Goal: Transaction & Acquisition: Obtain resource

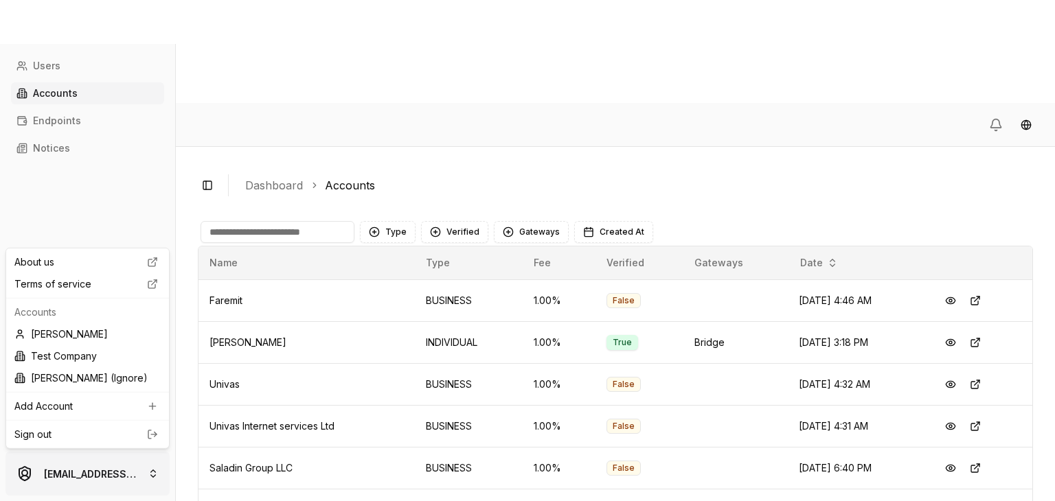
click at [88, 474] on html "Users Accounts Endpoints Notices [EMAIL_ADDRESS][DOMAIN_NAME] Toggle Sidebar Da…" at bounding box center [527, 302] width 1055 height 604
click at [117, 440] on link "Sign out" at bounding box center [87, 435] width 146 height 14
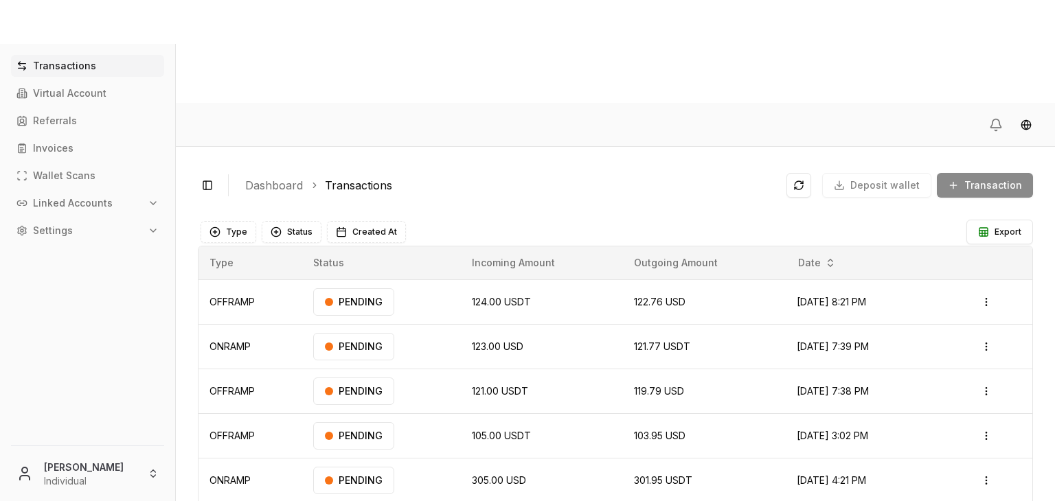
click at [88, 205] on p "Linked Accounts" at bounding box center [73, 203] width 80 height 10
click at [100, 249] on p "Bank Accounts" at bounding box center [69, 251] width 71 height 10
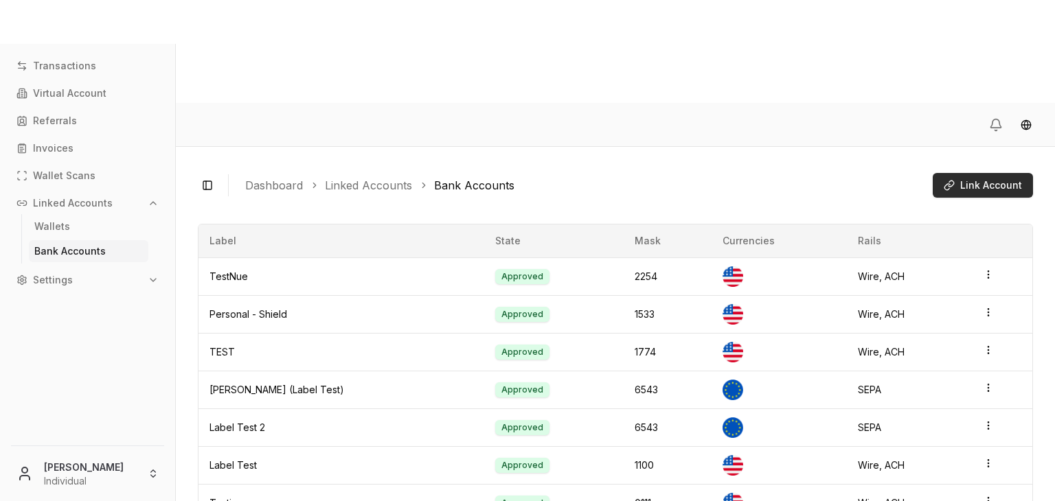
click at [987, 179] on span "Link Account" at bounding box center [991, 186] width 62 height 14
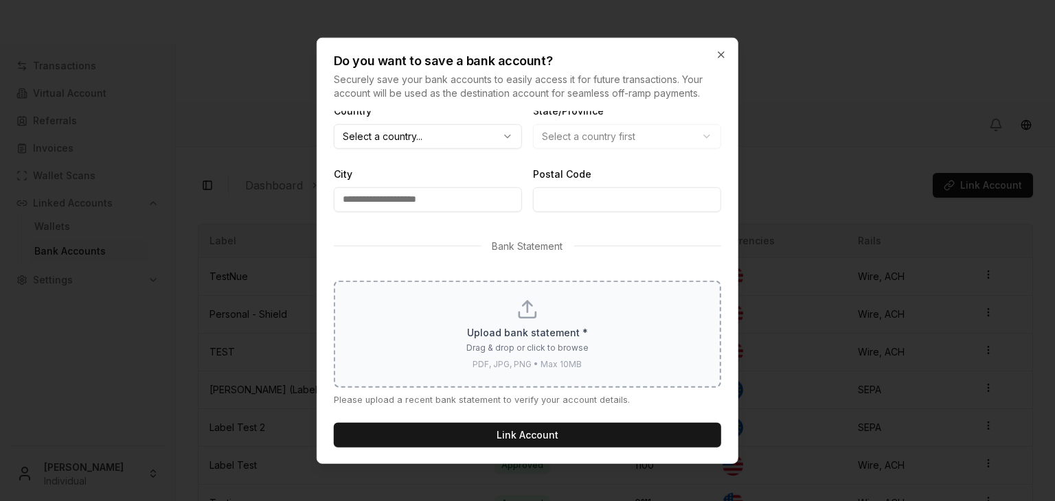
scroll to position [548, 0]
click at [480, 323] on div "Upload bank statement * Drag & drop or click to browse PDF, JPG, PNG • Max 10MB" at bounding box center [528, 334] width 352 height 71
click at [722, 57] on icon "button" at bounding box center [720, 54] width 11 height 11
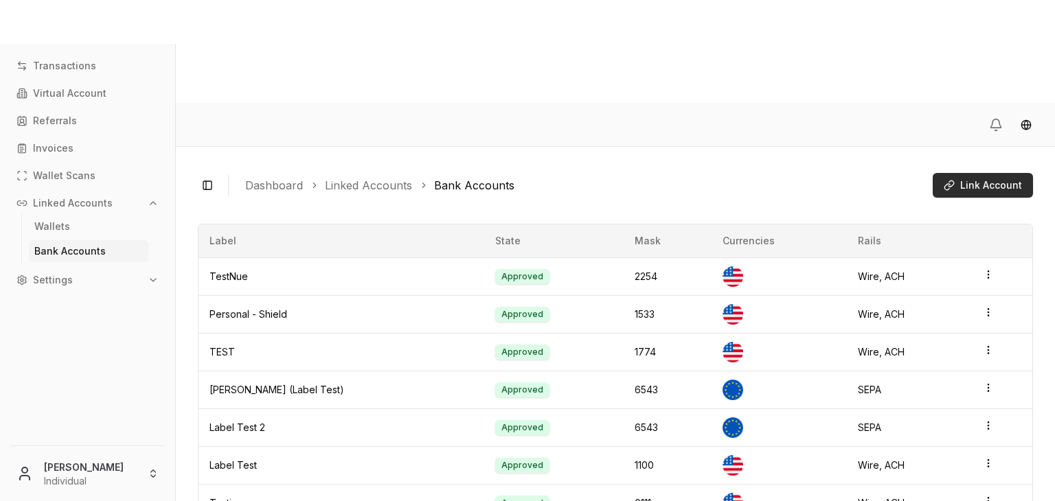
click at [985, 179] on span "Link Account" at bounding box center [991, 186] width 62 height 14
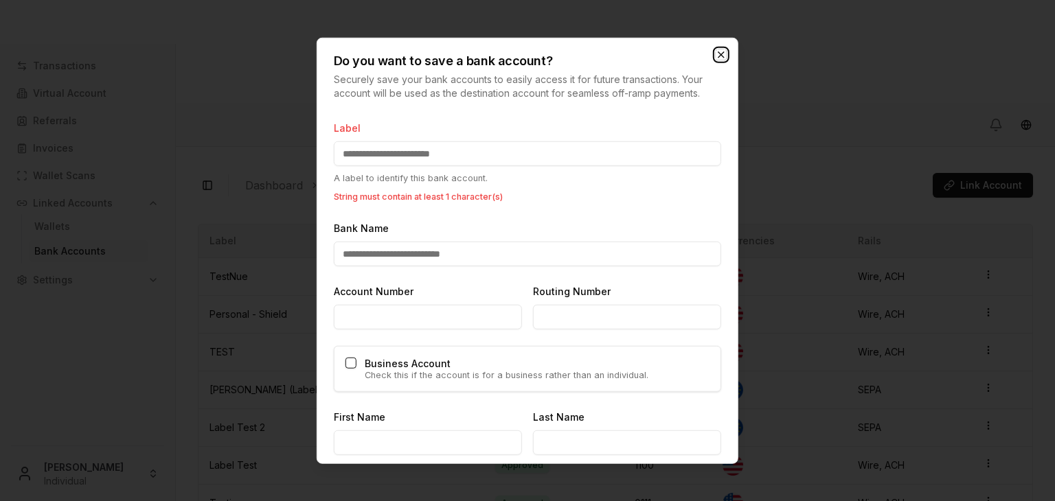
click at [726, 50] on icon "button" at bounding box center [720, 54] width 11 height 11
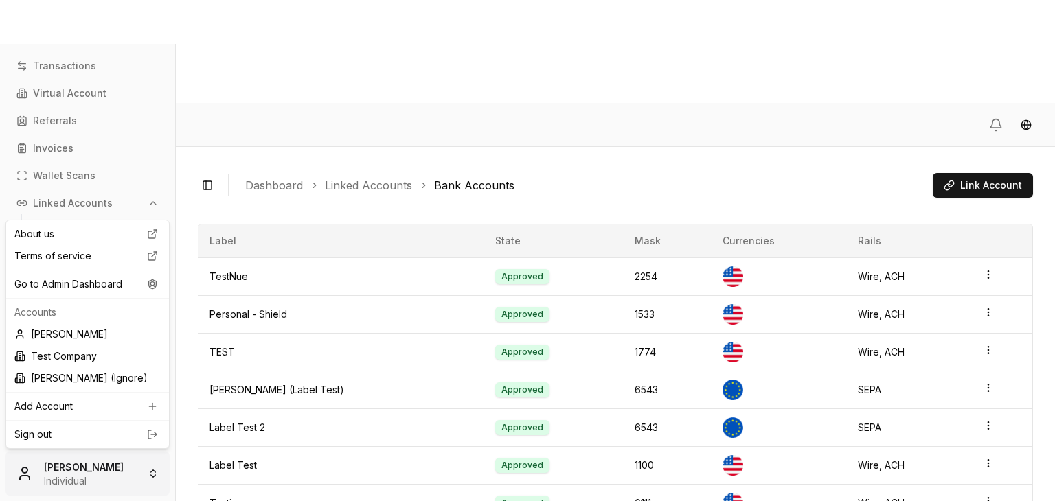
click at [95, 491] on html "Transactions Virtual Account Referrals Invoices Wallet Scans Linked Accounts Wa…" at bounding box center [527, 302] width 1055 height 604
click at [132, 289] on div "Go to Admin Dashboard" at bounding box center [87, 284] width 157 height 22
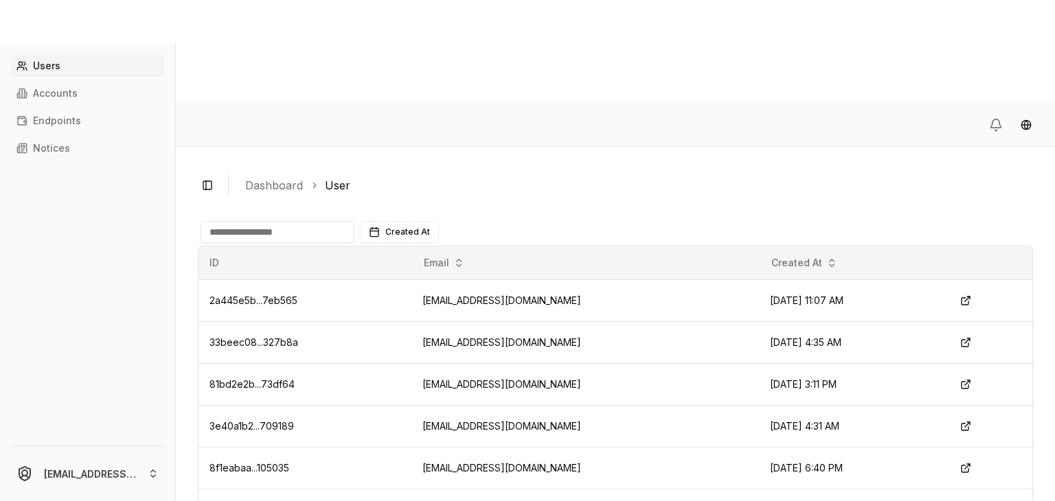
click at [271, 221] on input at bounding box center [277, 232] width 154 height 22
type input "*"
click at [60, 94] on p "Accounts" at bounding box center [55, 94] width 45 height 10
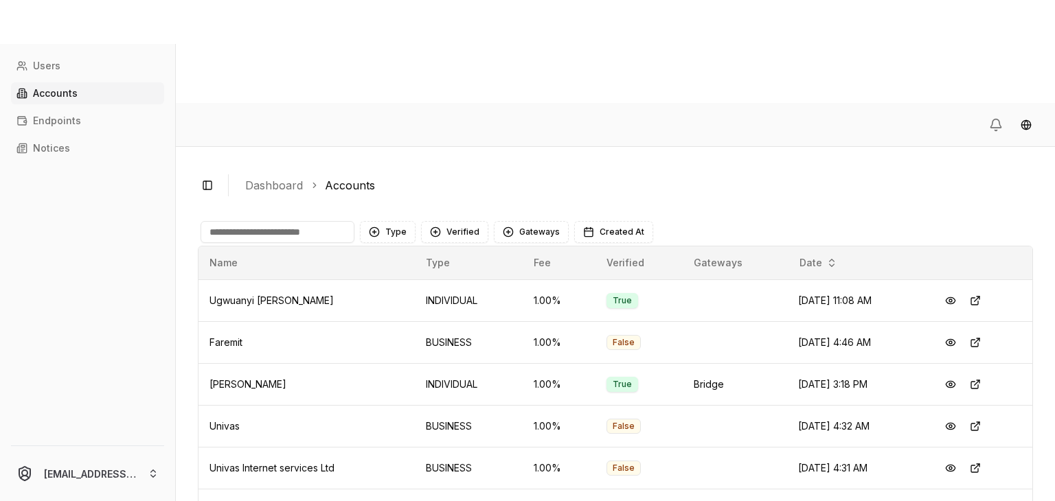
click at [296, 221] on input at bounding box center [277, 232] width 154 height 22
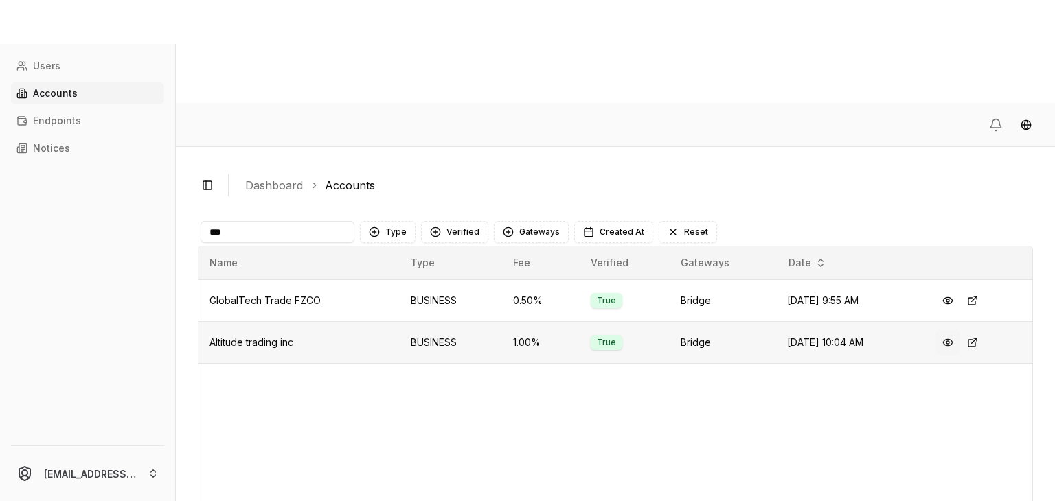
type input "***"
click at [952, 330] on button at bounding box center [947, 342] width 25 height 25
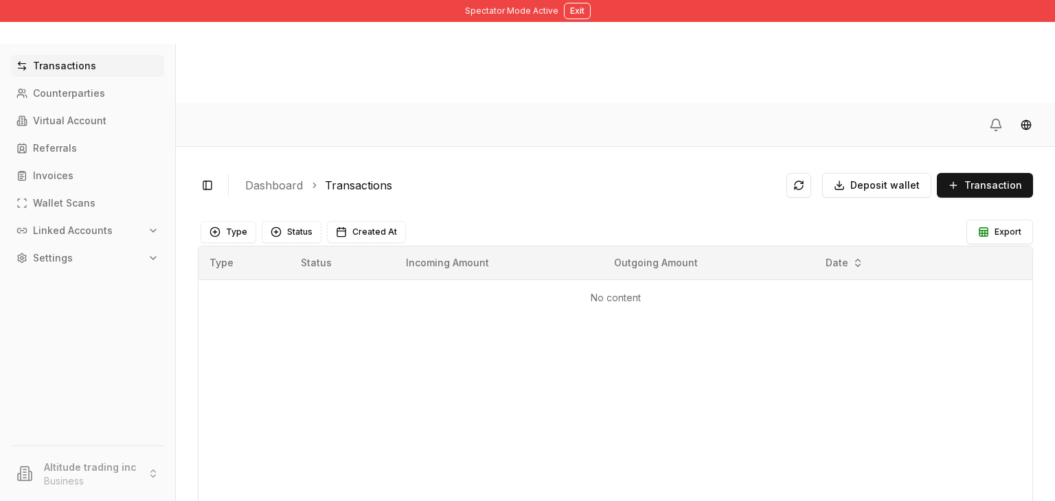
click at [117, 240] on button "Linked Accounts" at bounding box center [87, 231] width 153 height 22
click at [112, 272] on link "Bank Accounts" at bounding box center [88, 279] width 119 height 22
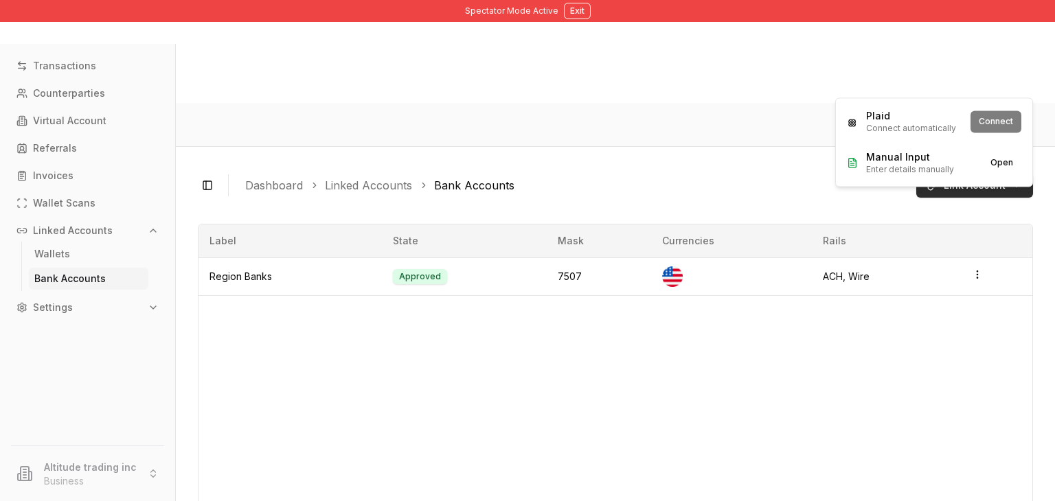
click at [1005, 76] on html "Spectator Mode Active Exit Transactions Counterparties Virtual Account Referral…" at bounding box center [527, 302] width 1055 height 604
click at [988, 120] on button "Connect" at bounding box center [995, 122] width 51 height 22
click at [954, 80] on html "Spectator Mode Active Exit Transactions Counterparties Virtual Account Referral…" at bounding box center [527, 302] width 1055 height 604
click at [937, 152] on span "Manual Input" at bounding box center [910, 157] width 88 height 14
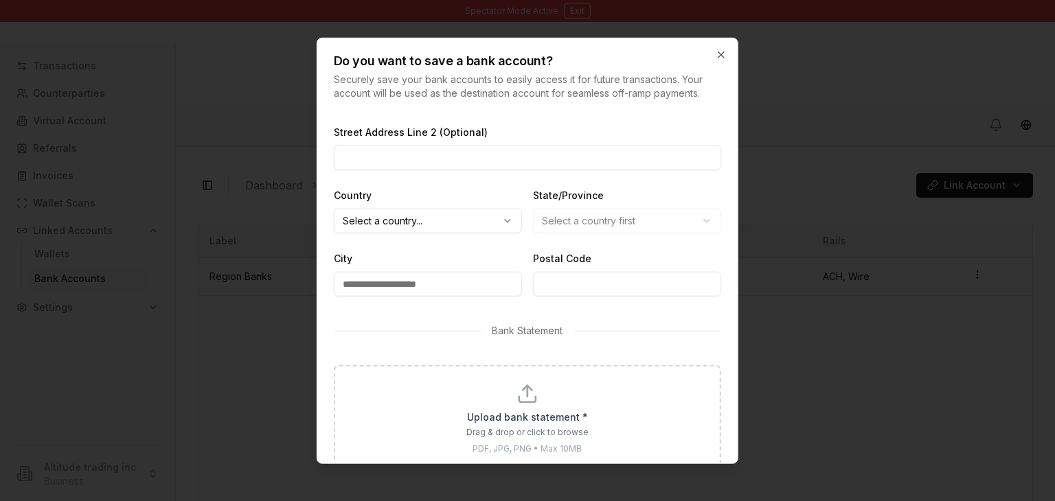
scroll to position [548, 0]
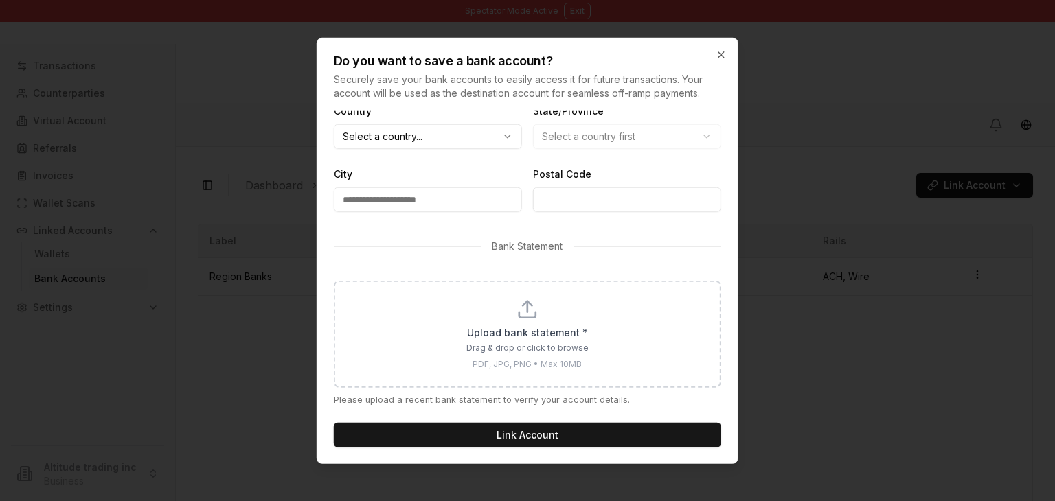
click at [498, 338] on p "Upload bank statement *" at bounding box center [527, 333] width 121 height 14
click at [722, 57] on icon "button" at bounding box center [720, 54] width 11 height 11
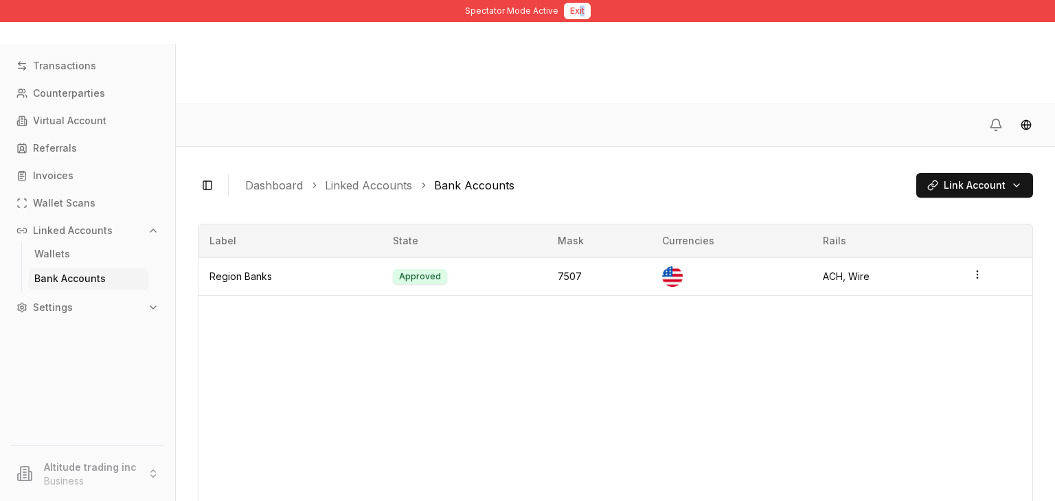
drag, startPoint x: 581, startPoint y: 19, endPoint x: 577, endPoint y: 12, distance: 8.6
click at [577, 12] on div "Spectator Mode Active Exit" at bounding box center [527, 11] width 1055 height 22
click at [577, 12] on button "Exit" at bounding box center [577, 11] width 27 height 16
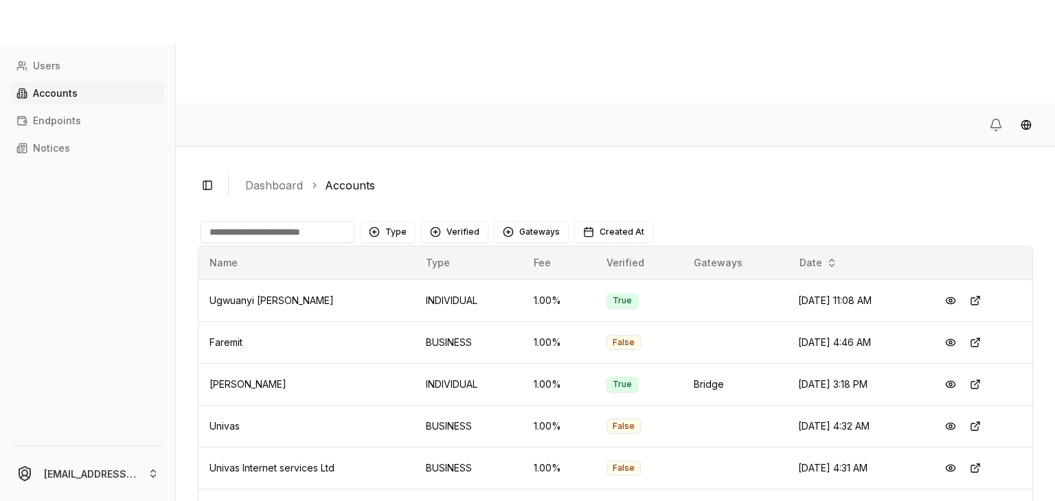
click at [98, 450] on div "[EMAIL_ADDRESS][DOMAIN_NAME]" at bounding box center [87, 470] width 175 height 61
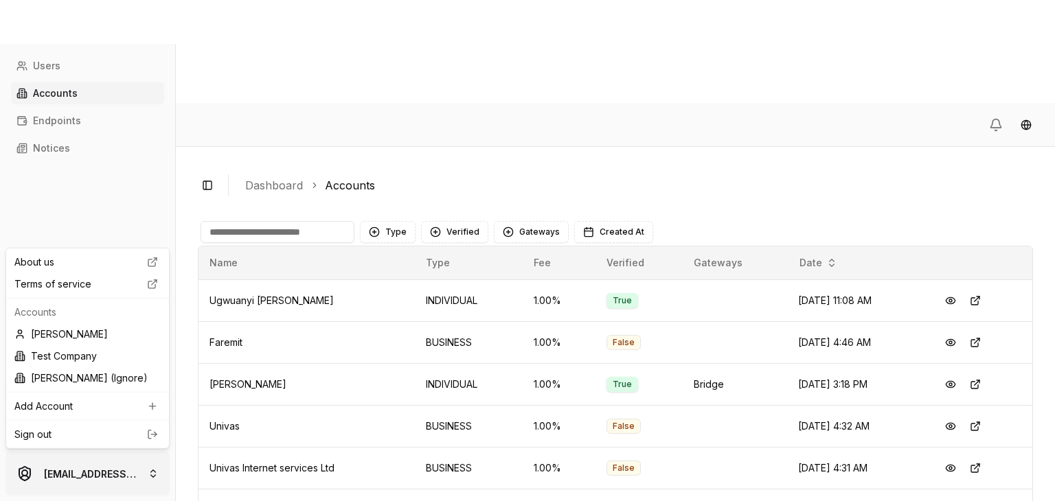
click at [84, 462] on html "Users Accounts Endpoints Notices brandonalcocertest@gmail.com Toggle Sidebar Da…" at bounding box center [527, 302] width 1055 height 604
click at [104, 434] on link "Sign out" at bounding box center [87, 435] width 146 height 14
